Goal: Check status: Check status

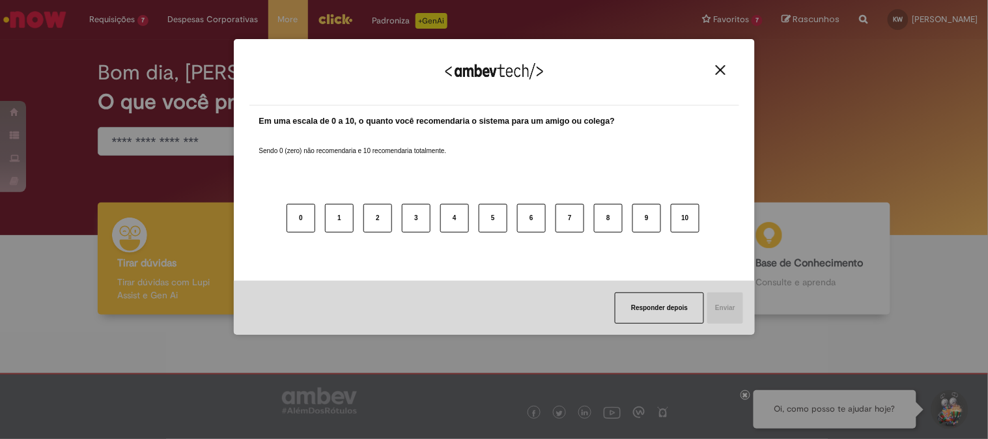
click at [718, 63] on div "Agradecemos seu feedback!" at bounding box center [494, 80] width 490 height 51
click at [719, 72] on img "Close" at bounding box center [721, 70] width 10 height 10
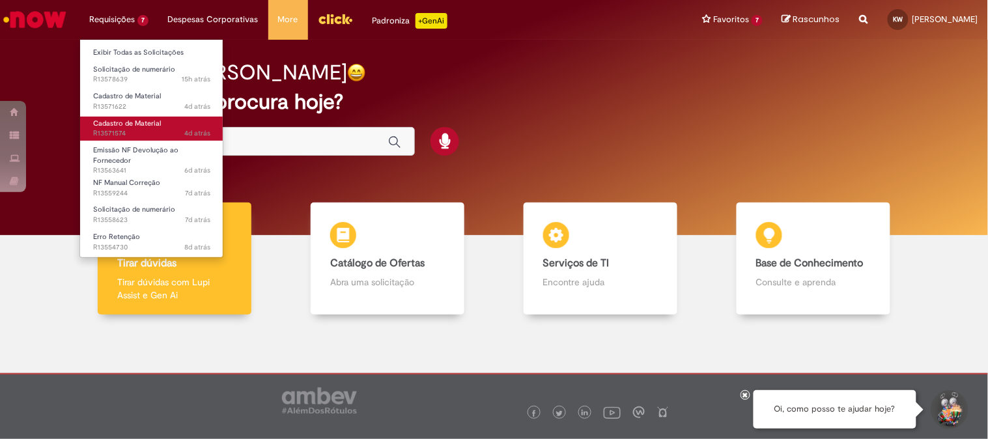
click at [129, 134] on span "4d atrás 4 dias atrás R13571574" at bounding box center [151, 133] width 117 height 10
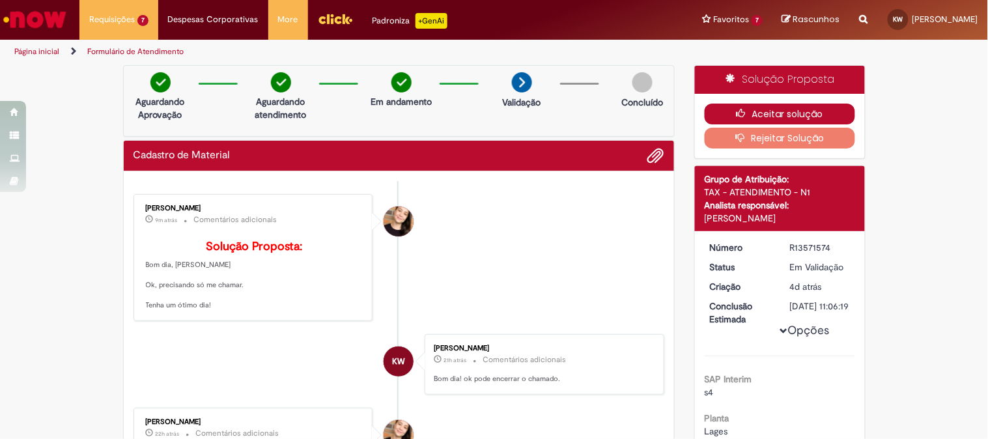
click at [795, 111] on button "Aceitar solução" at bounding box center [780, 114] width 150 height 21
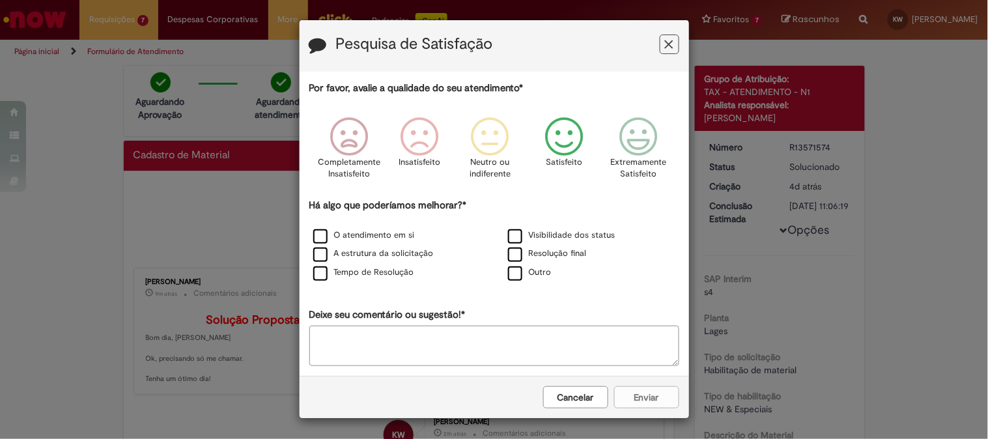
click at [571, 125] on icon "Feedback" at bounding box center [564, 136] width 49 height 39
click at [530, 254] on label "Resolução final" at bounding box center [547, 253] width 79 height 12
click at [640, 399] on button "Enviar" at bounding box center [646, 397] width 65 height 22
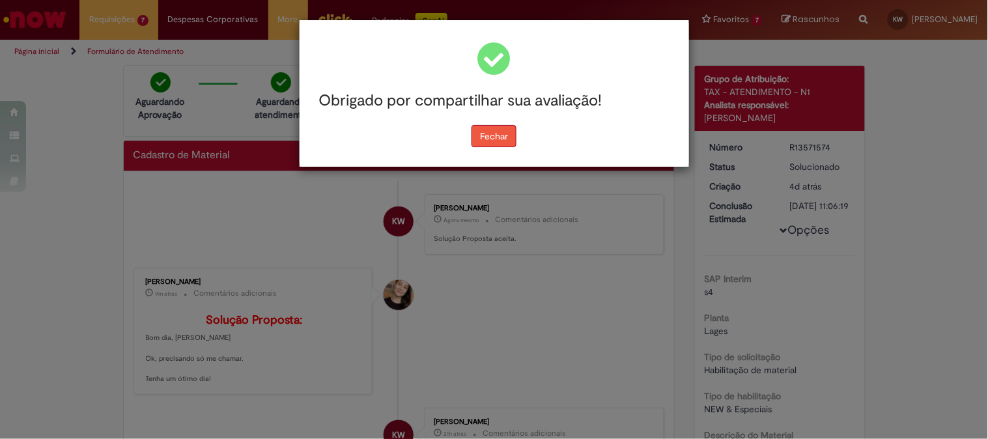
click at [491, 146] on button "Fechar" at bounding box center [494, 136] width 45 height 22
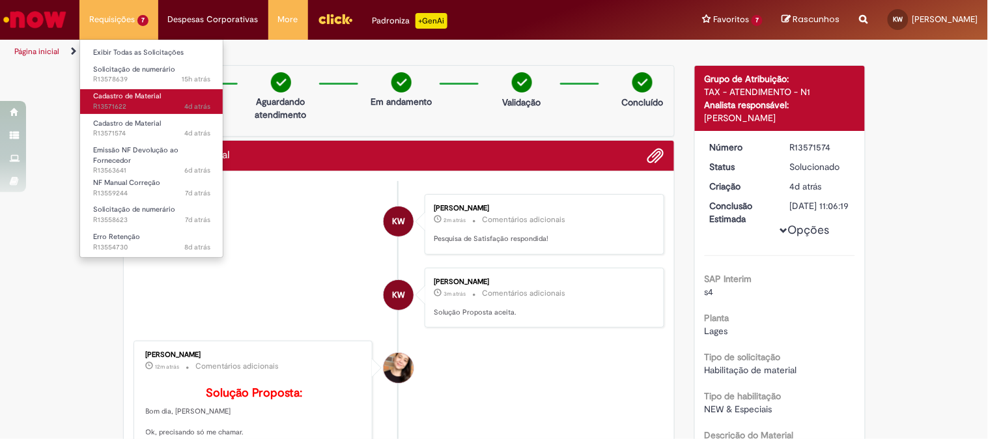
click at [134, 106] on span "4d atrás 4 dias atrás R13571622" at bounding box center [151, 107] width 117 height 10
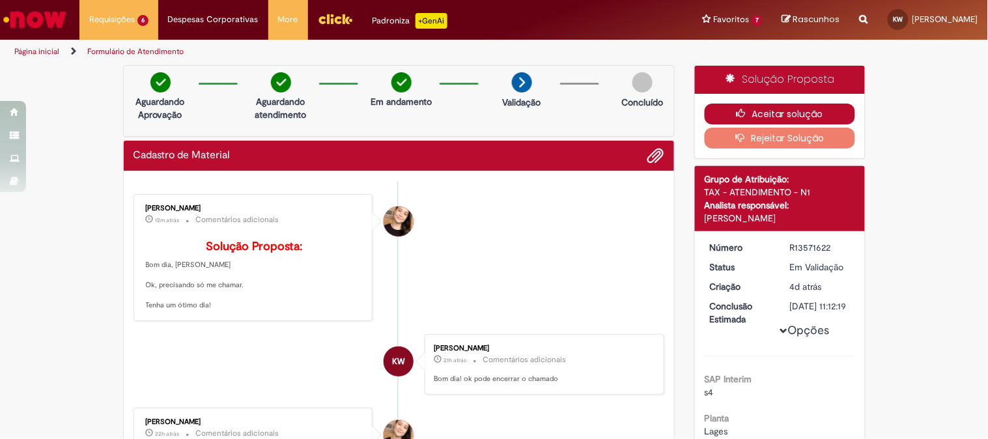
click at [749, 111] on button "Aceitar solução" at bounding box center [780, 114] width 150 height 21
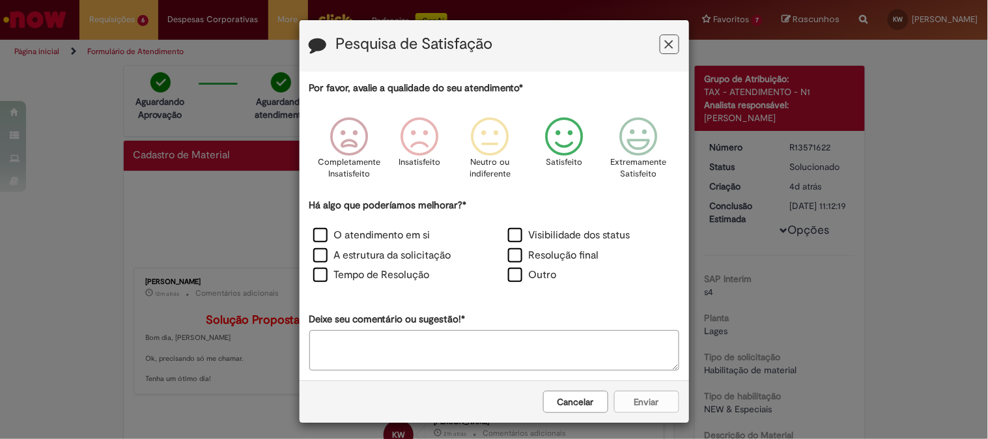
click at [555, 137] on icon "Feedback" at bounding box center [564, 136] width 49 height 39
click at [513, 255] on label "Resolução final" at bounding box center [553, 255] width 91 height 15
click at [642, 403] on button "Enviar" at bounding box center [646, 402] width 65 height 22
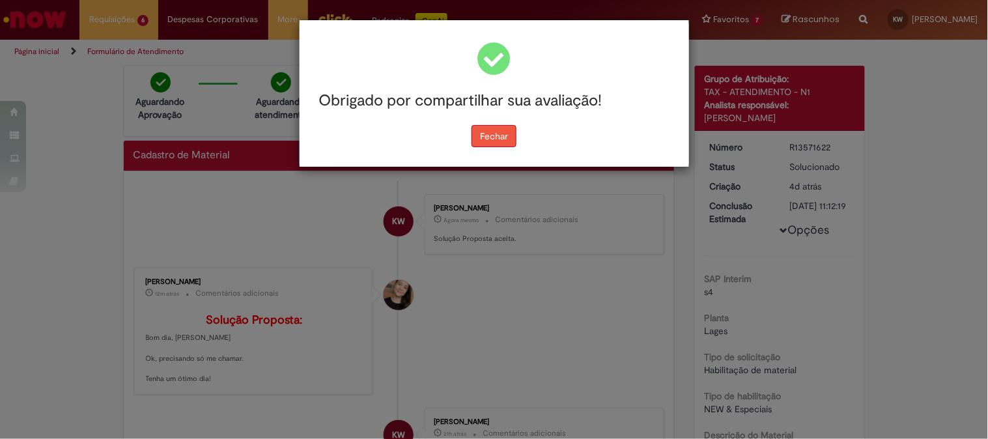
click at [490, 147] on button "Fechar" at bounding box center [494, 136] width 45 height 22
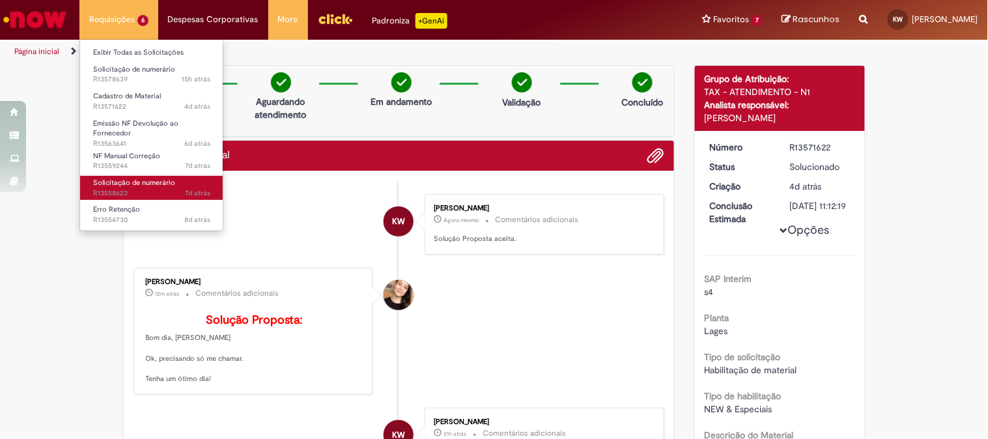
click at [135, 186] on span "Solicitação de numerário" at bounding box center [134, 183] width 82 height 10
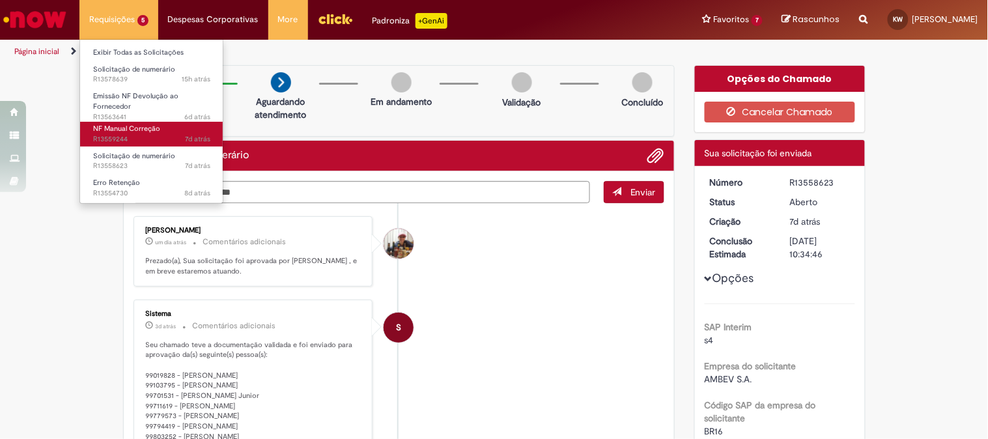
click at [135, 139] on span "7d atrás 7 dias atrás R13559244" at bounding box center [151, 139] width 117 height 10
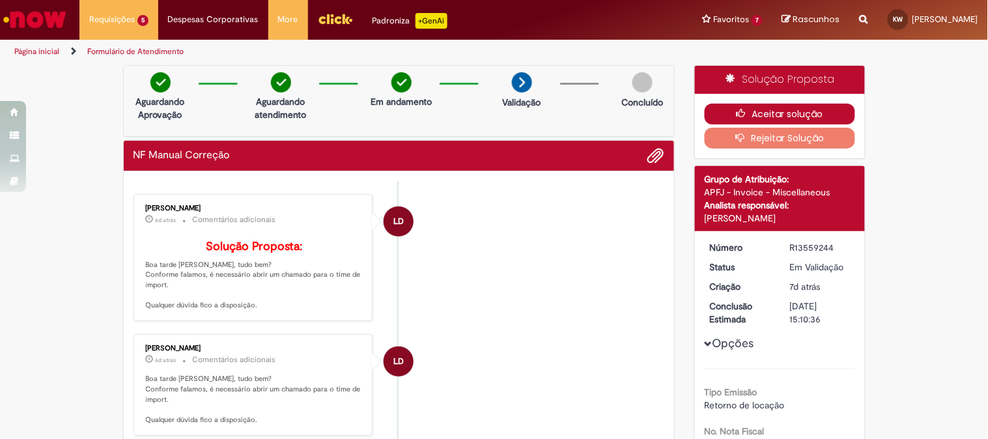
click at [746, 113] on button "Aceitar solução" at bounding box center [780, 114] width 150 height 21
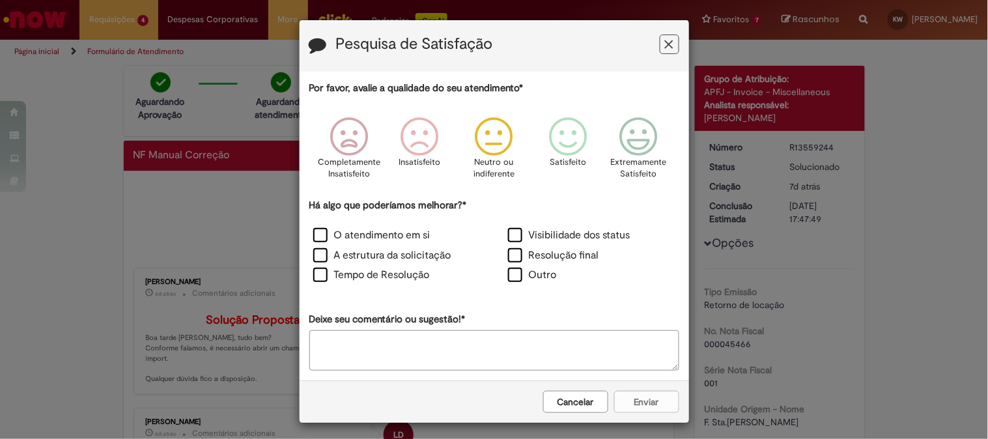
click at [485, 140] on icon "Feedback" at bounding box center [494, 136] width 49 height 39
click at [508, 274] on label "Outro" at bounding box center [532, 275] width 49 height 15
click at [509, 266] on div "O atendimento em si Visibilidade dos status A estrutura da solicitação Resoluçã…" at bounding box center [494, 257] width 389 height 61
click at [513, 275] on label "Outro" at bounding box center [532, 275] width 49 height 15
click at [536, 259] on label "Resolução final" at bounding box center [553, 255] width 91 height 15
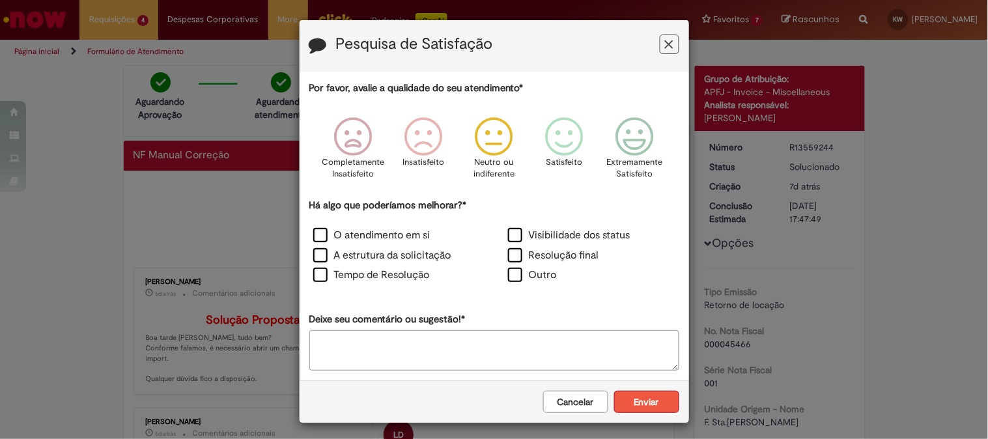
click at [650, 412] on button "Enviar" at bounding box center [646, 402] width 65 height 22
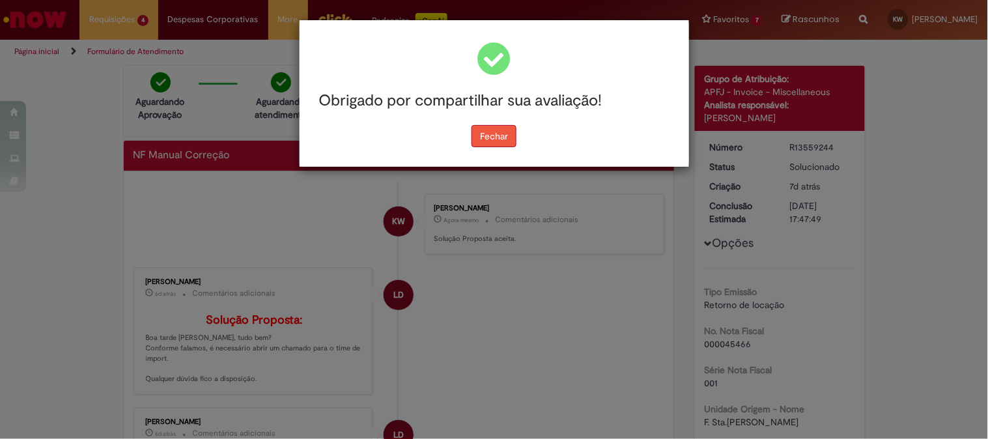
click at [490, 135] on button "Fechar" at bounding box center [494, 136] width 45 height 22
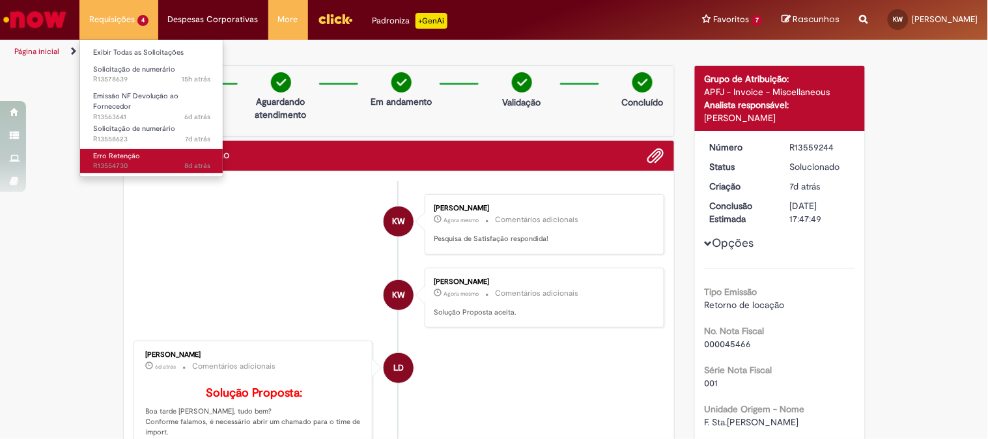
click at [125, 162] on span "8d atrás 8 dias atrás R13554730" at bounding box center [151, 166] width 117 height 10
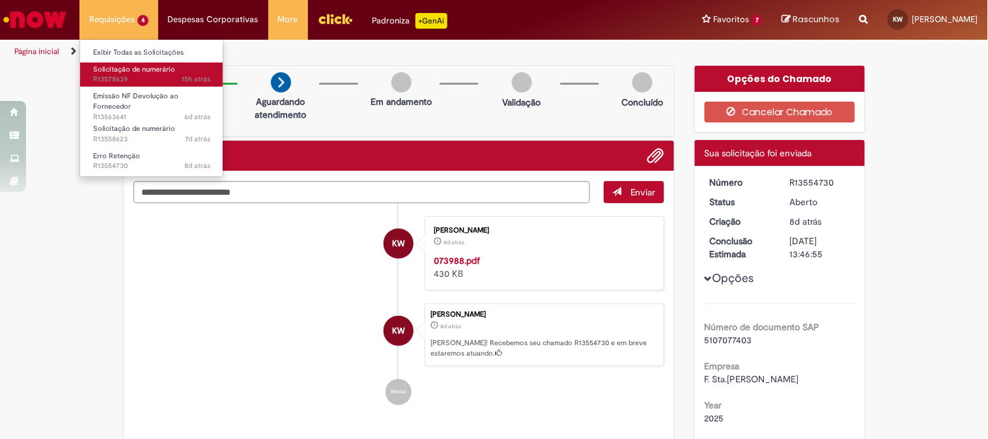
click at [124, 76] on span "15h atrás 15 horas atrás R13578639" at bounding box center [151, 79] width 117 height 10
